Goal: Task Accomplishment & Management: Manage account settings

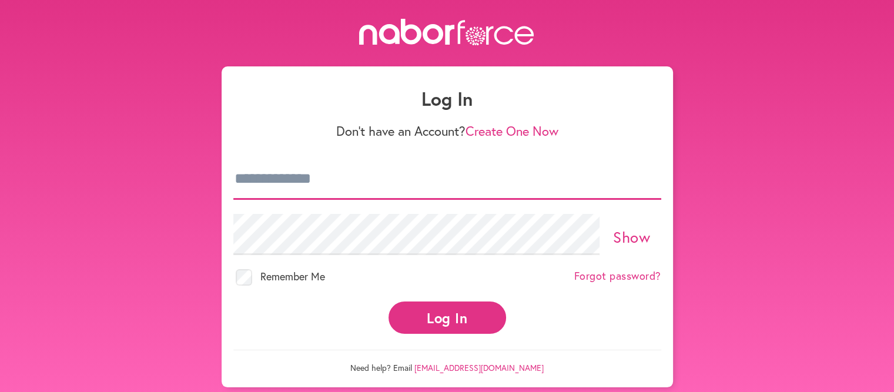
click at [383, 176] on input "email" at bounding box center [447, 179] width 428 height 41
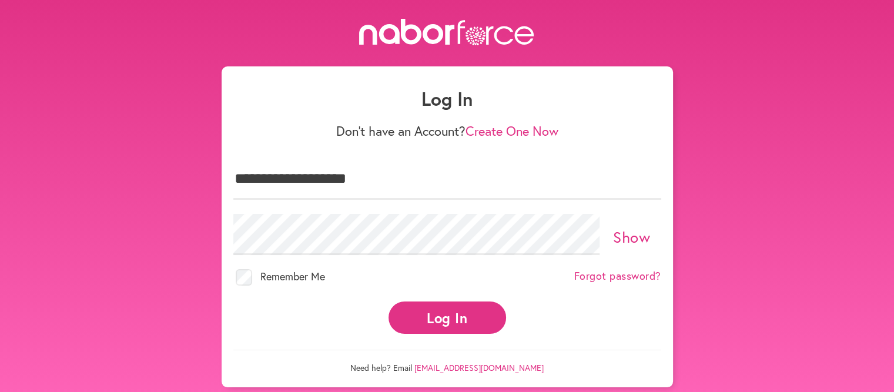
click at [453, 320] on button "Log In" at bounding box center [448, 318] width 118 height 32
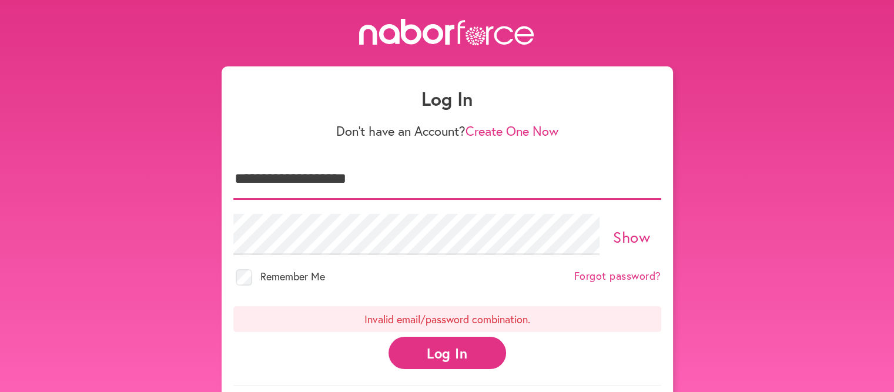
click at [356, 176] on input "**********" at bounding box center [447, 179] width 428 height 41
type input "**********"
click at [456, 352] on button "Log In" at bounding box center [448, 353] width 118 height 32
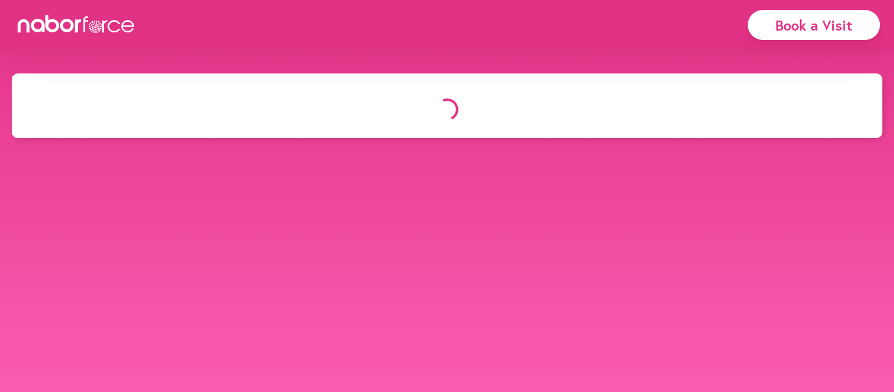
select select "*"
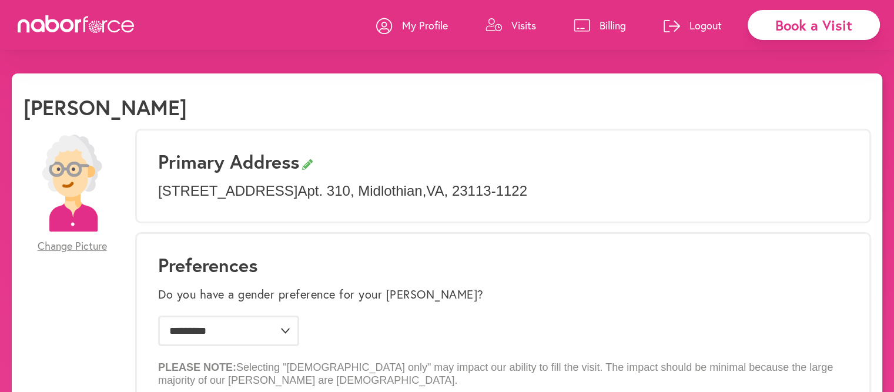
click at [522, 28] on p "Visits" at bounding box center [524, 25] width 25 height 14
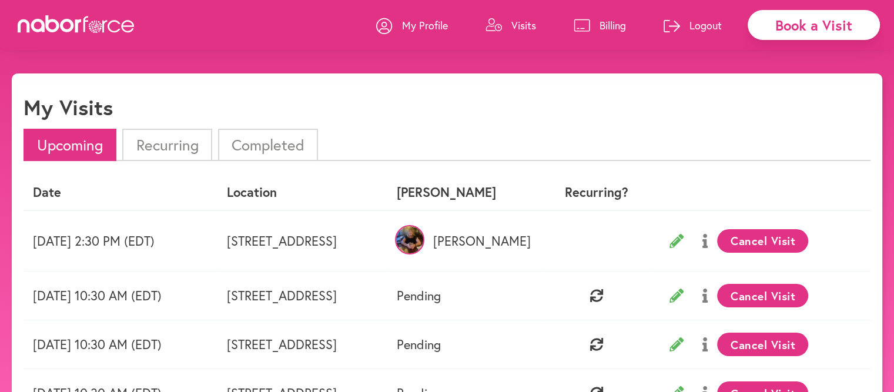
click at [684, 240] on icon at bounding box center [677, 241] width 14 height 14
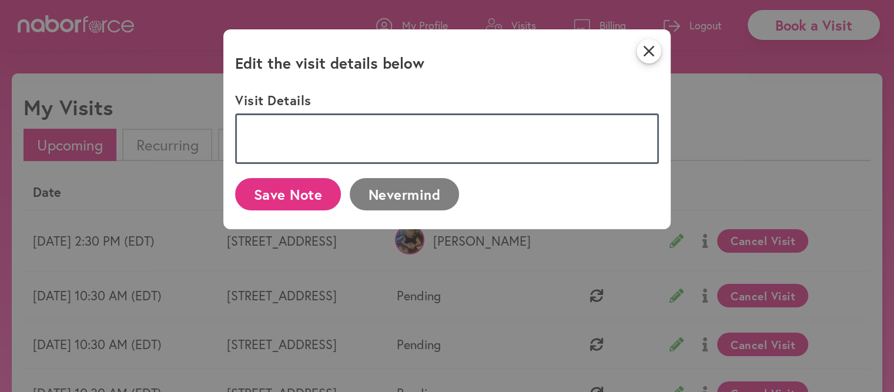
click at [353, 120] on textarea at bounding box center [447, 138] width 424 height 51
click at [361, 119] on textarea "To enrich screen reader interactions, please activate Accessibility in Grammarl…" at bounding box center [447, 138] width 424 height 51
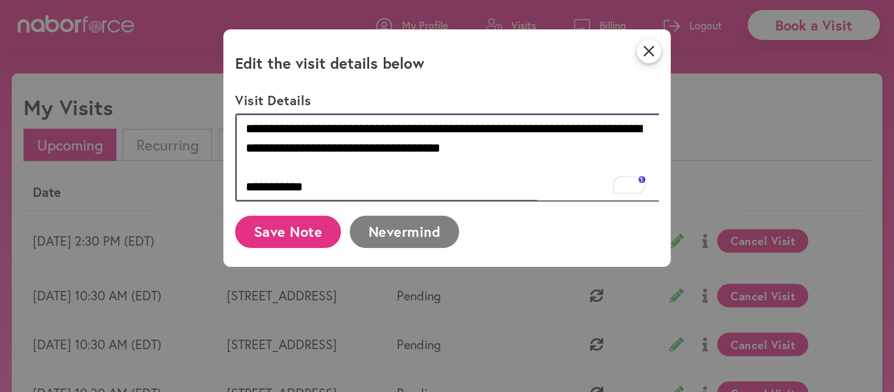
type textarea "**********"
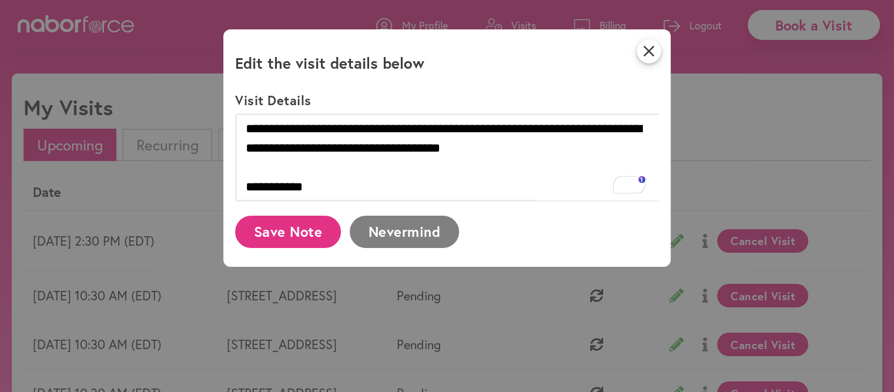
click at [301, 234] on button "Save Note" at bounding box center [288, 232] width 106 height 32
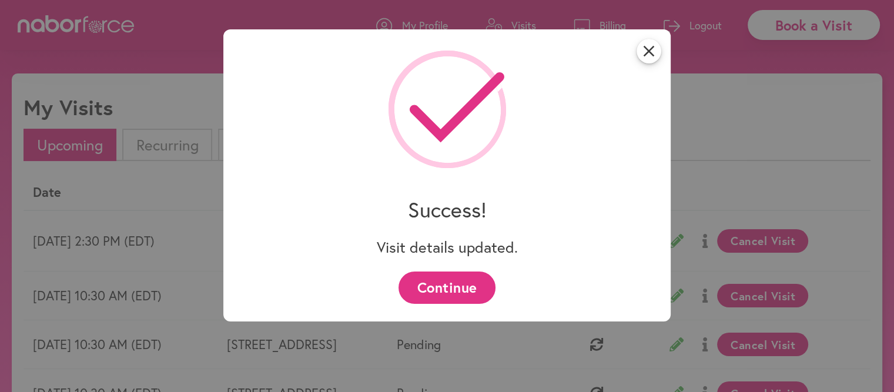
click at [452, 290] on button "Continue" at bounding box center [447, 288] width 97 height 32
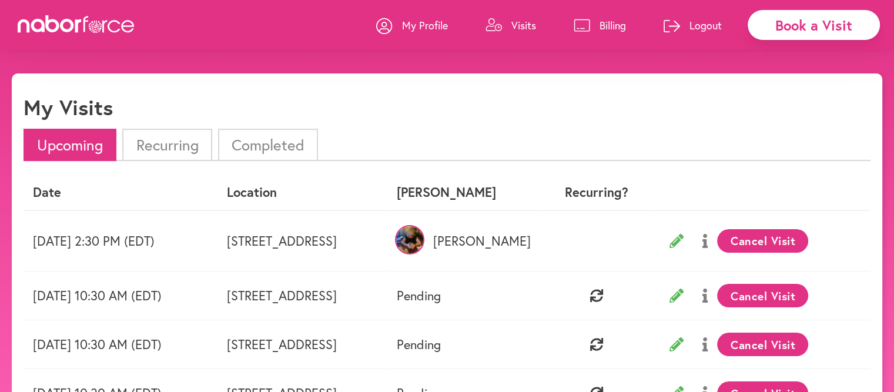
click at [525, 28] on p "Visits" at bounding box center [524, 25] width 25 height 14
click at [703, 22] on p "Logout" at bounding box center [706, 25] width 32 height 14
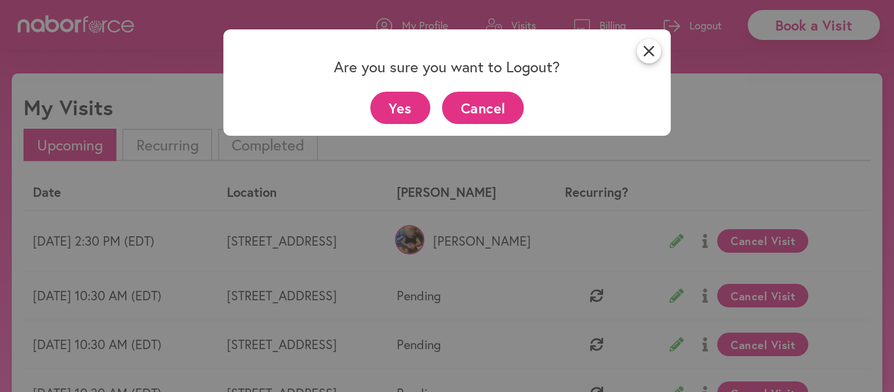
click at [404, 107] on button "Yes" at bounding box center [400, 108] width 61 height 32
